Goal: Information Seeking & Learning: Learn about a topic

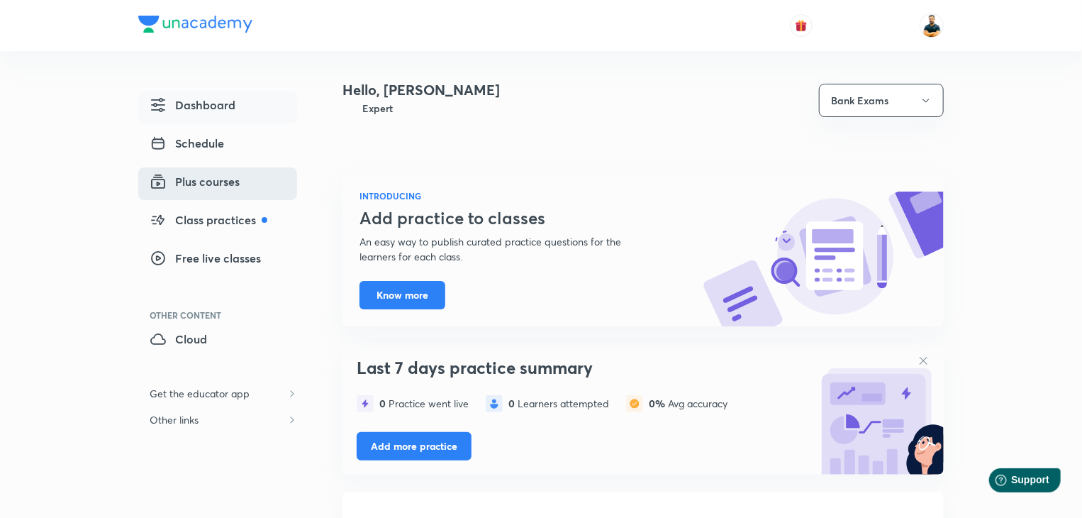
click at [227, 177] on span "Plus courses" at bounding box center [195, 181] width 90 height 17
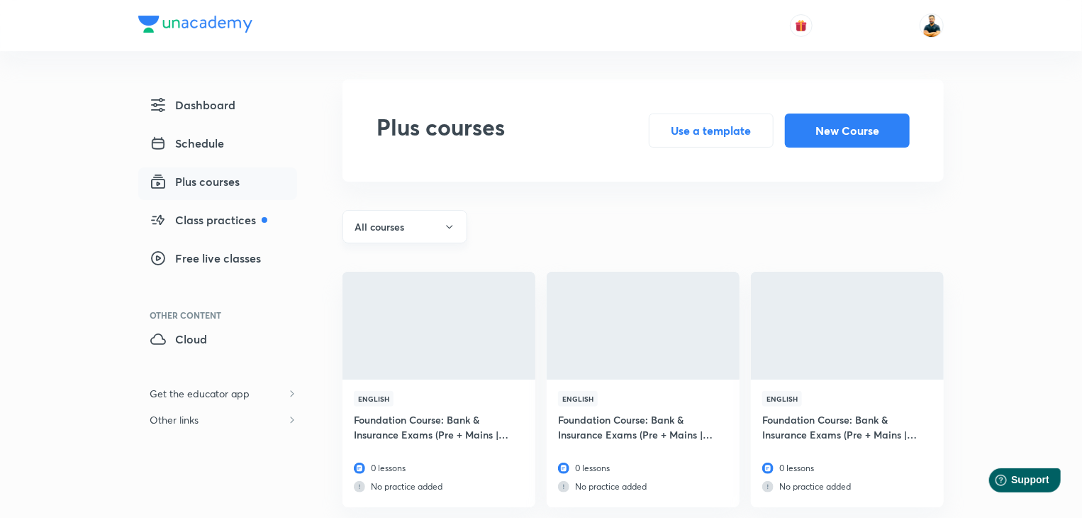
click at [430, 225] on button "All courses" at bounding box center [404, 226] width 125 height 33
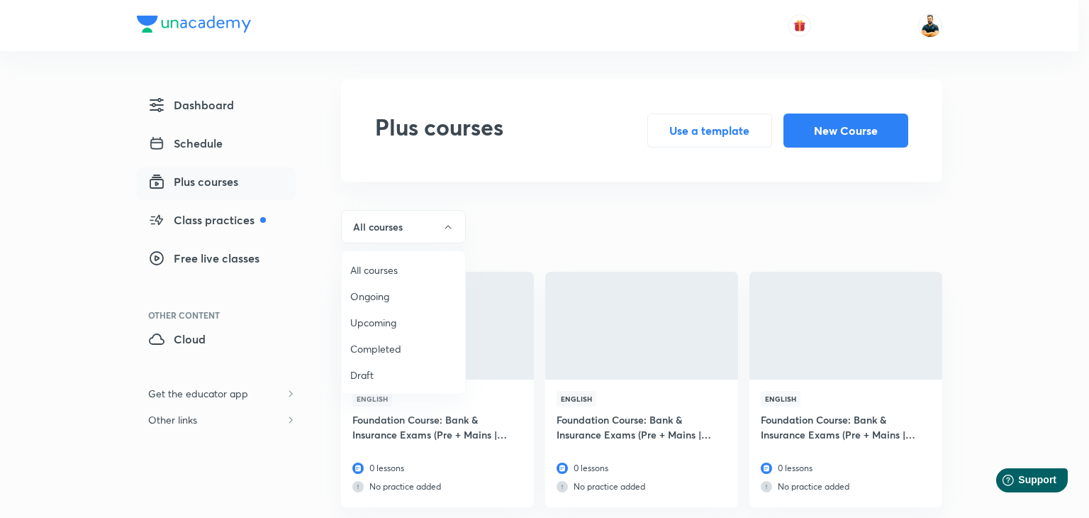
click at [397, 296] on span "Ongoing" at bounding box center [403, 296] width 106 height 15
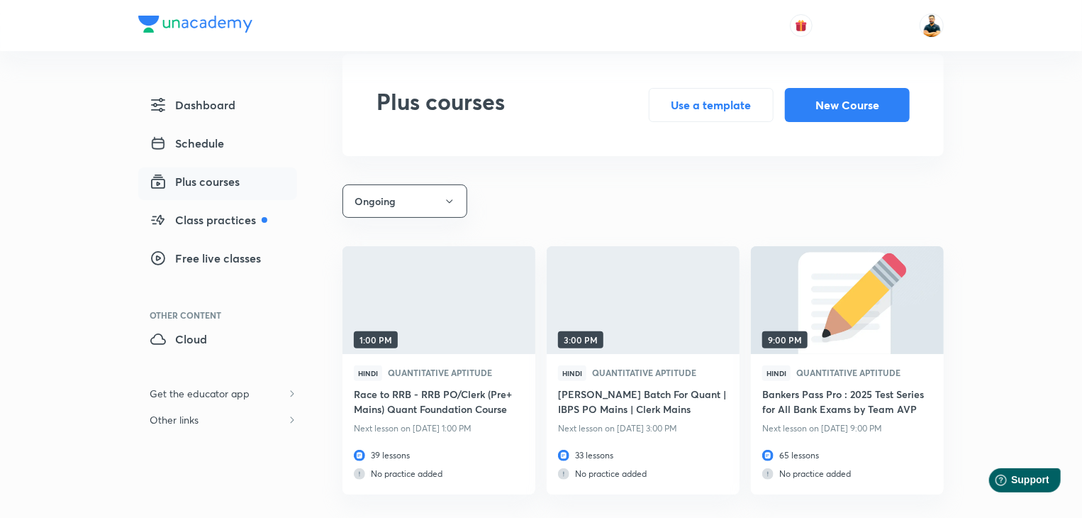
scroll to position [45, 0]
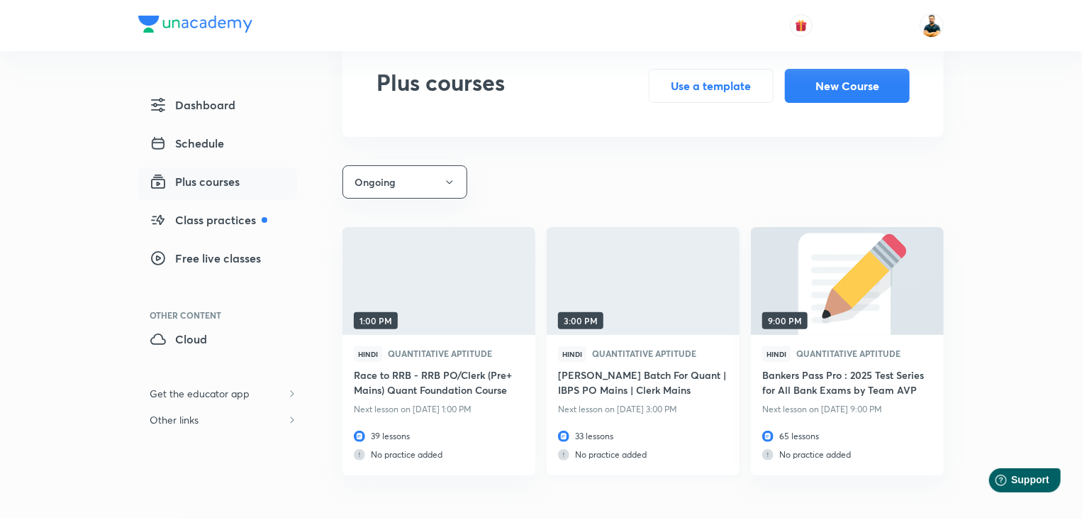
click at [648, 384] on h6 "[PERSON_NAME] Batch For Quant | IBPS PO Mains | Clerk Mains" at bounding box center [643, 383] width 170 height 33
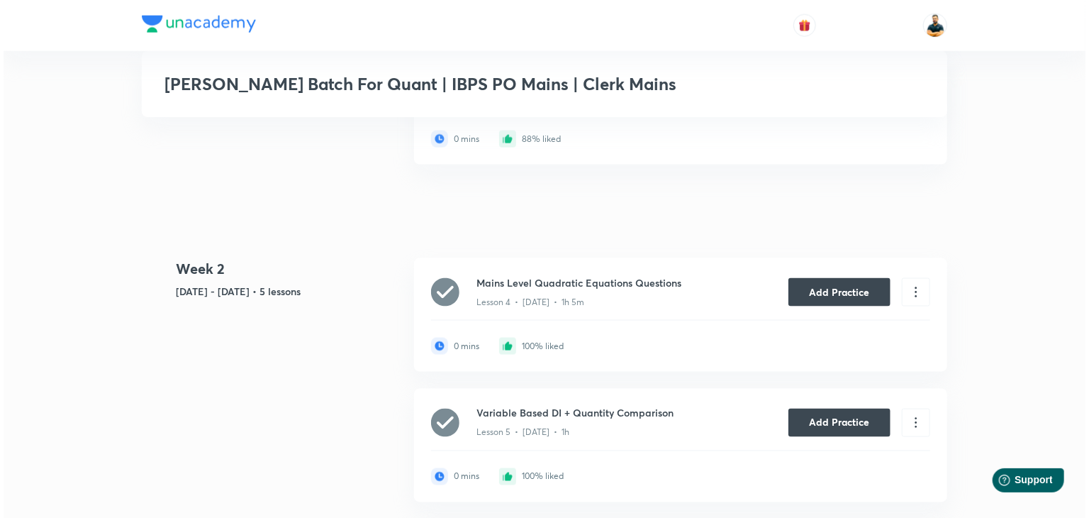
scroll to position [981, 0]
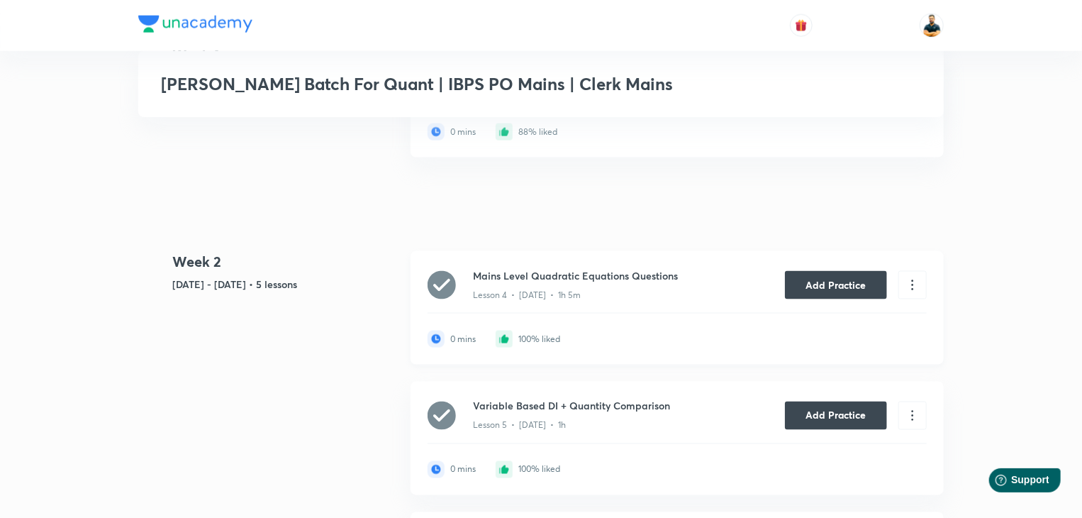
click at [576, 283] on h6 "Mains Level Quadratic Equations Questions" at bounding box center [602, 275] width 259 height 15
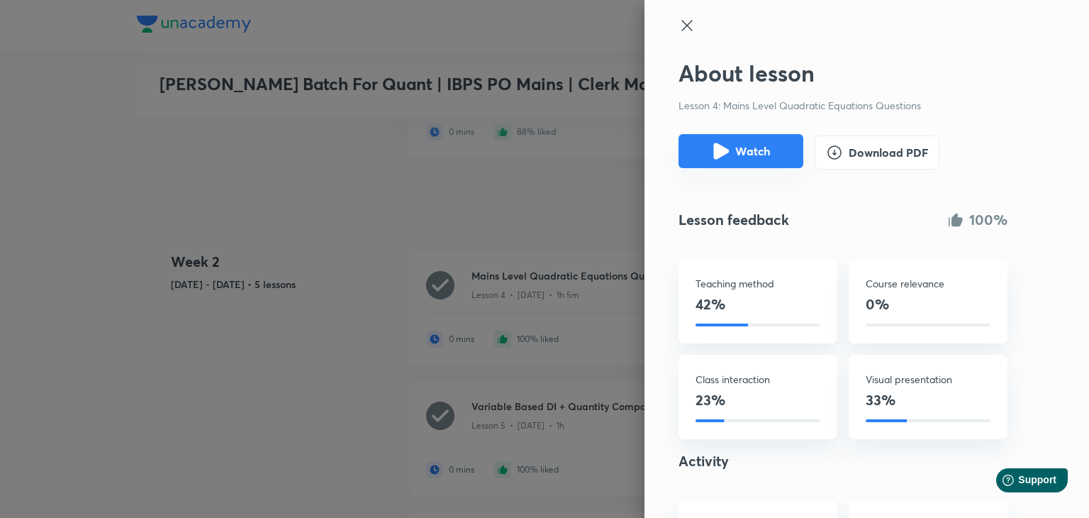
click at [698, 152] on button "Watch" at bounding box center [740, 151] width 125 height 34
